Goal: Connect with others: Connect with others

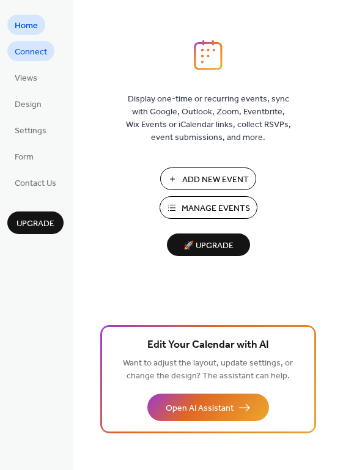
drag, startPoint x: 0, startPoint y: 0, endPoint x: 42, endPoint y: 54, distance: 68.3
click at [42, 54] on span "Connect" at bounding box center [31, 52] width 32 height 13
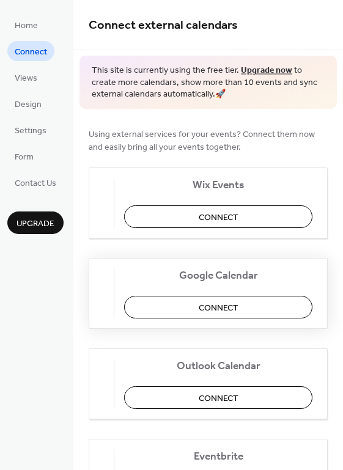
click at [215, 308] on span "Connect" at bounding box center [218, 307] width 40 height 13
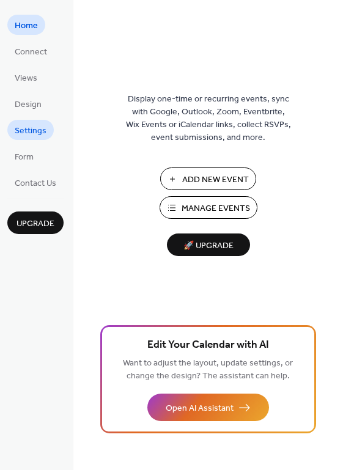
click at [30, 129] on span "Settings" at bounding box center [31, 131] width 32 height 13
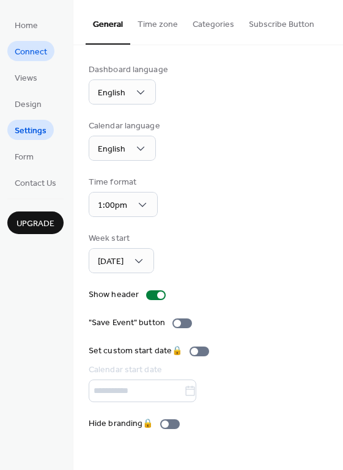
click at [28, 56] on span "Connect" at bounding box center [31, 52] width 32 height 13
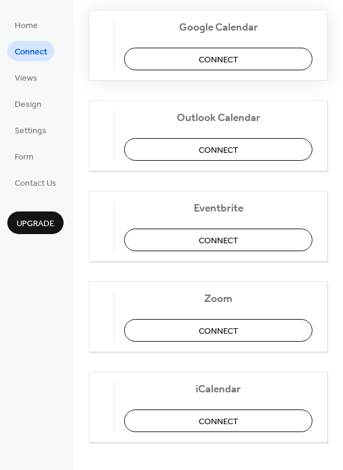
scroll to position [260, 0]
